Goal: Information Seeking & Learning: Understand process/instructions

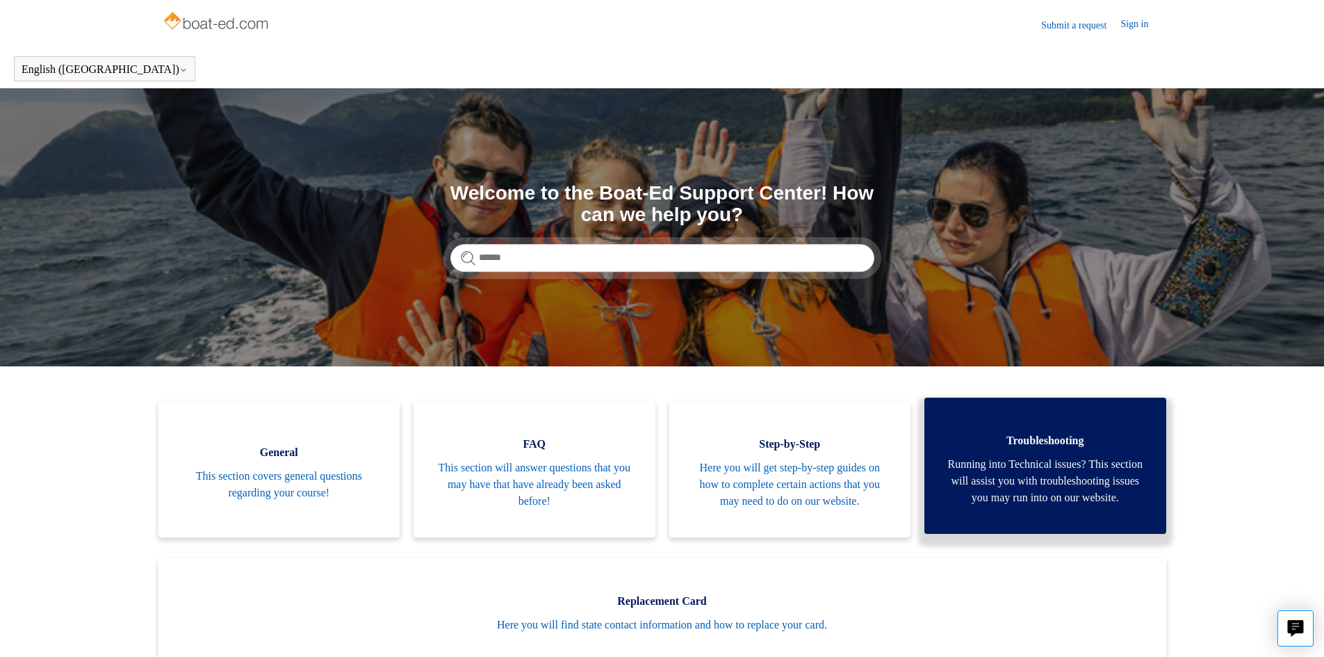
click at [1024, 457] on span "Running into Technical issues? This section will assist you with troubleshootin…" at bounding box center [1045, 481] width 200 height 50
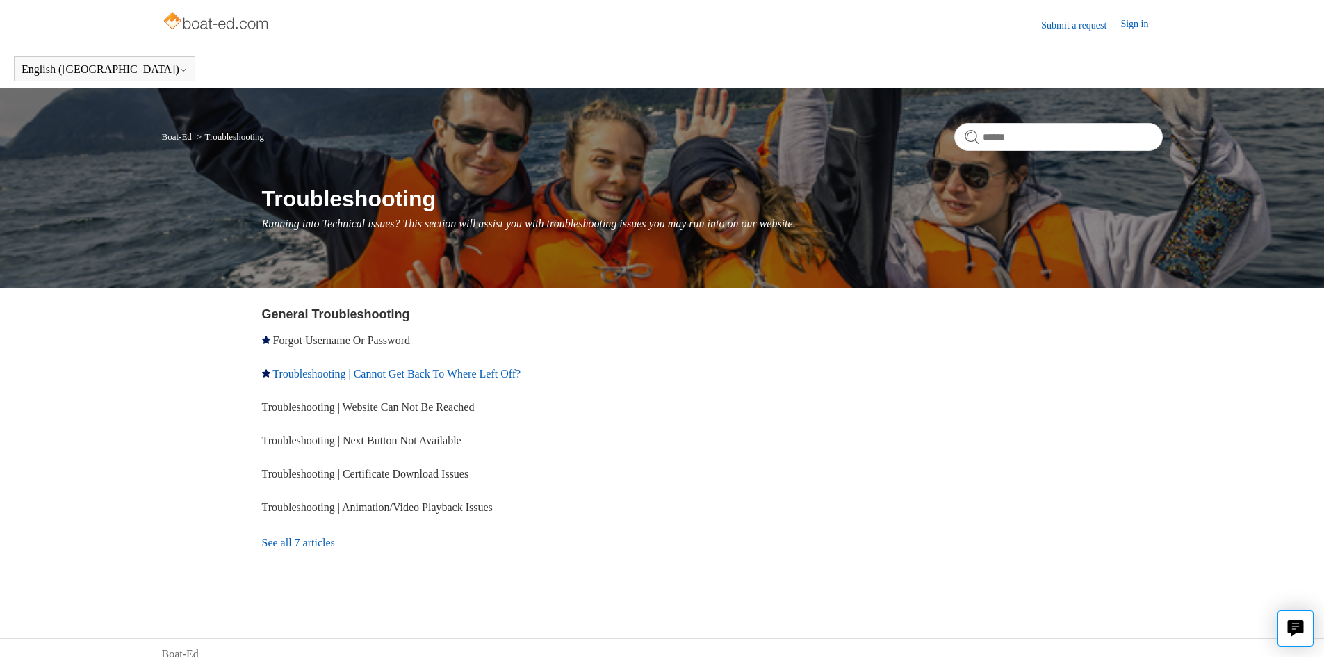
click at [446, 370] on link "Troubleshooting | Cannot Get Back To Where Left Off?" at bounding box center [396, 374] width 248 height 12
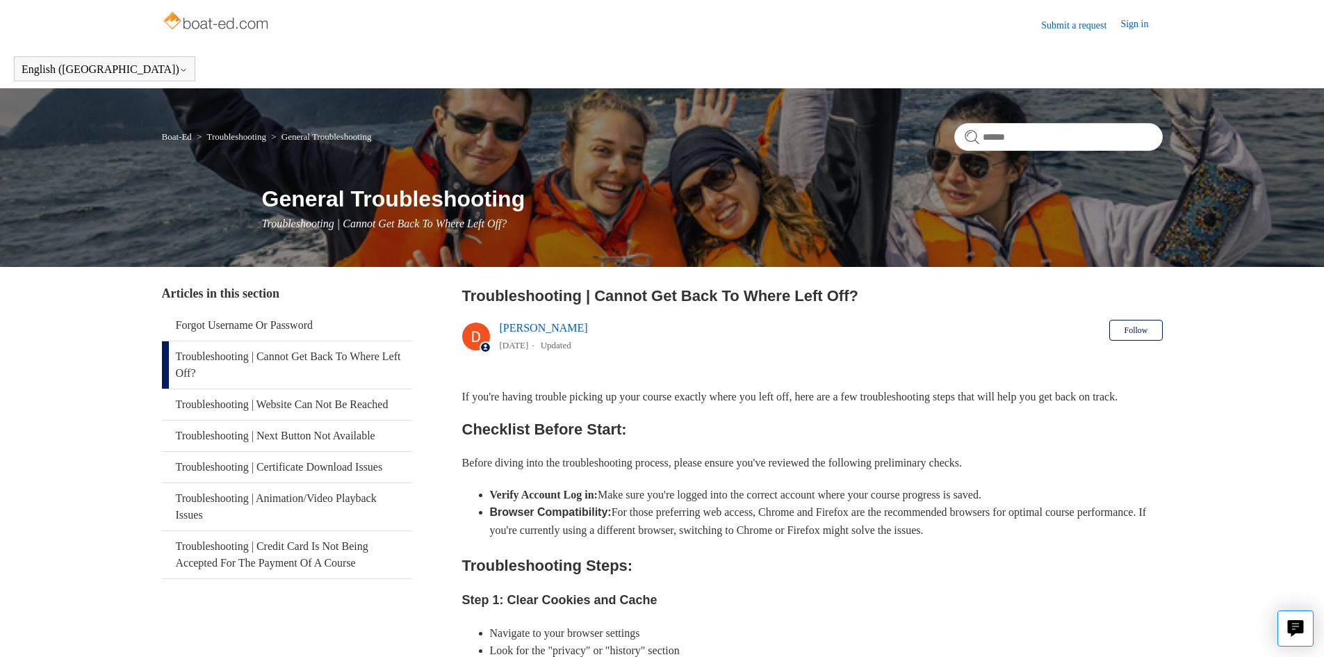
scroll to position [231, 0]
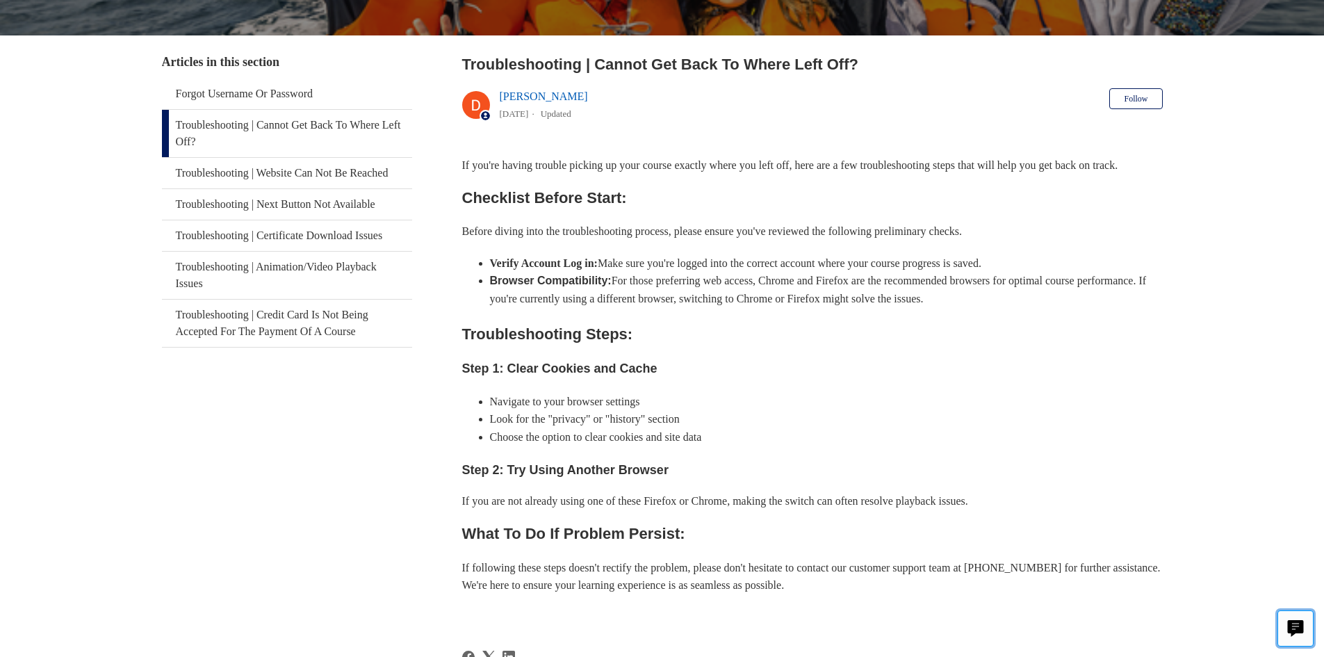
click at [1302, 627] on icon "Live chat" at bounding box center [1296, 626] width 16 height 13
click at [325, 171] on link "Troubleshooting | Website Can Not Be Reached" at bounding box center [287, 173] width 250 height 31
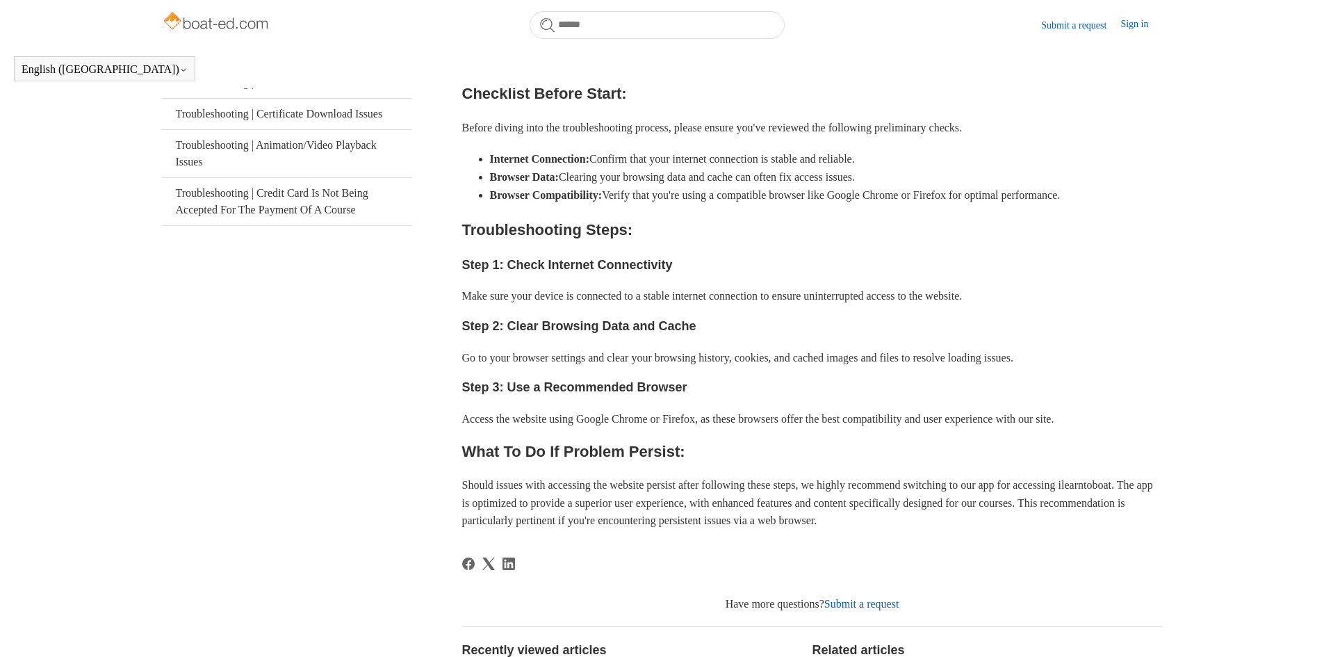
scroll to position [425, 0]
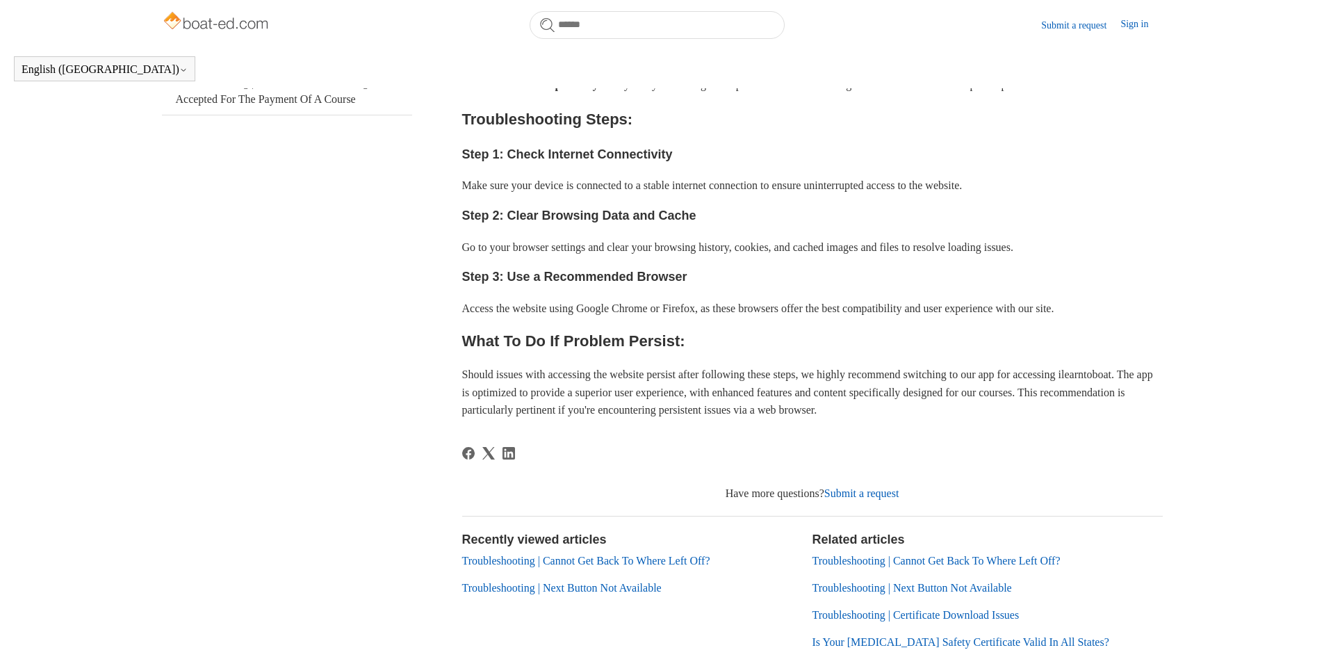
click at [938, 461] on div at bounding box center [812, 462] width 701 height 31
click at [829, 348] on h2 "What To Do If Problem Persist:" at bounding box center [812, 341] width 701 height 24
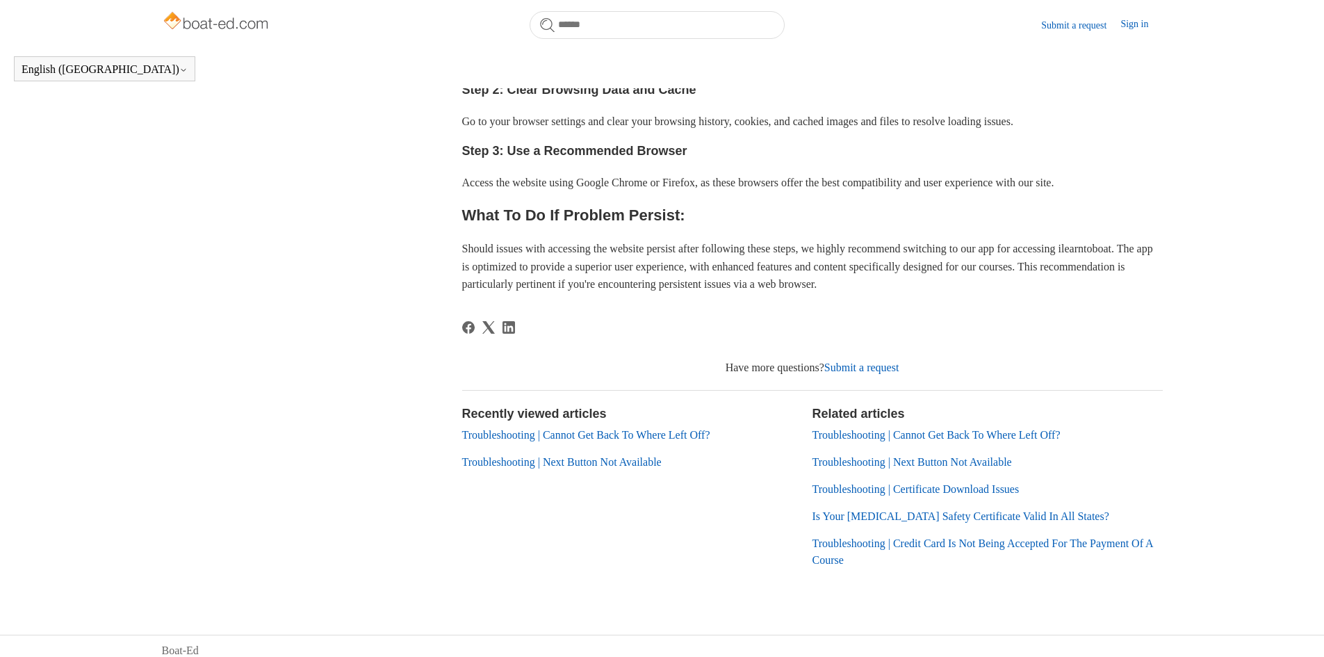
scroll to position [559, 0]
